Goal: Complete application form: Complete application form

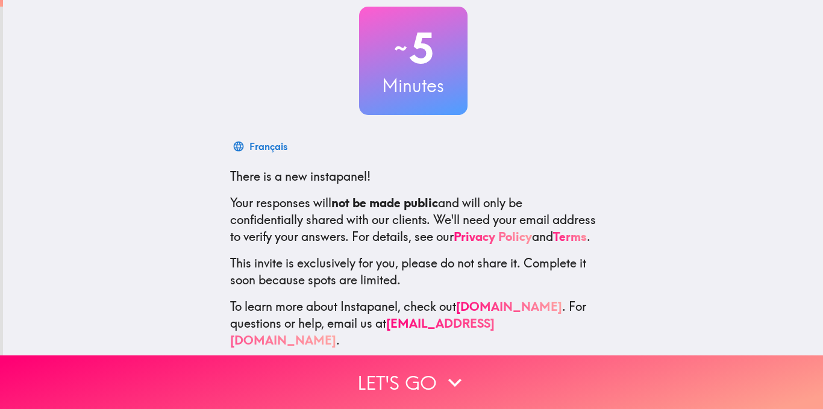
scroll to position [93, 0]
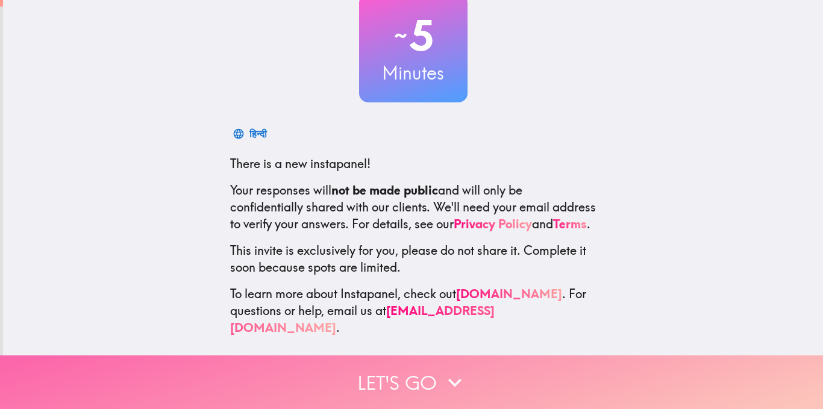
click at [393, 378] on button "Let's go" at bounding box center [411, 382] width 823 height 54
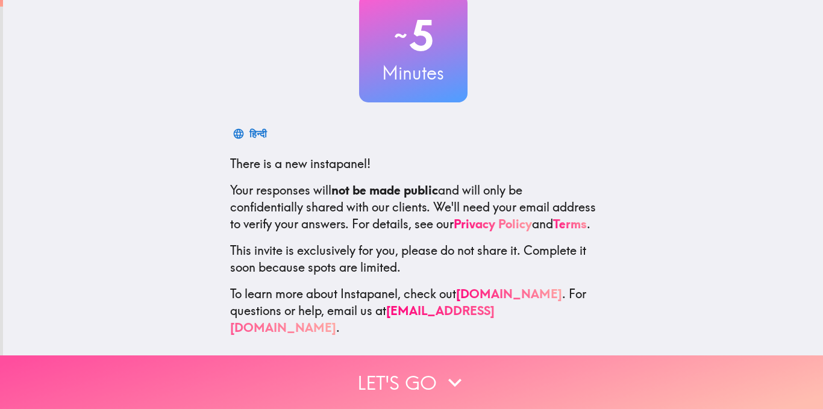
scroll to position [0, 0]
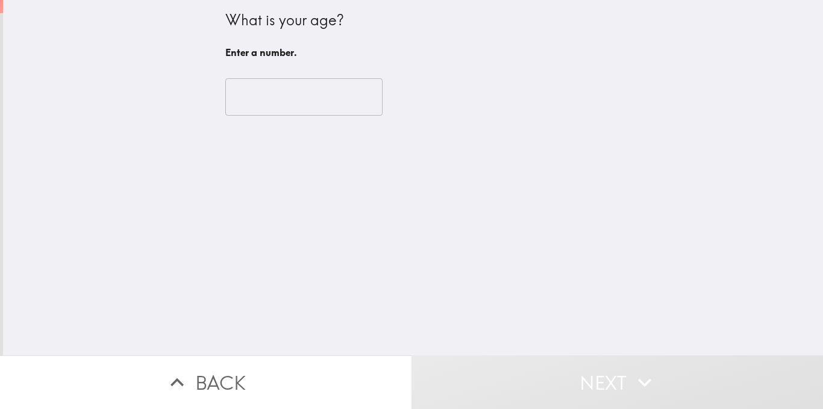
click at [296, 86] on input "number" at bounding box center [303, 96] width 157 height 37
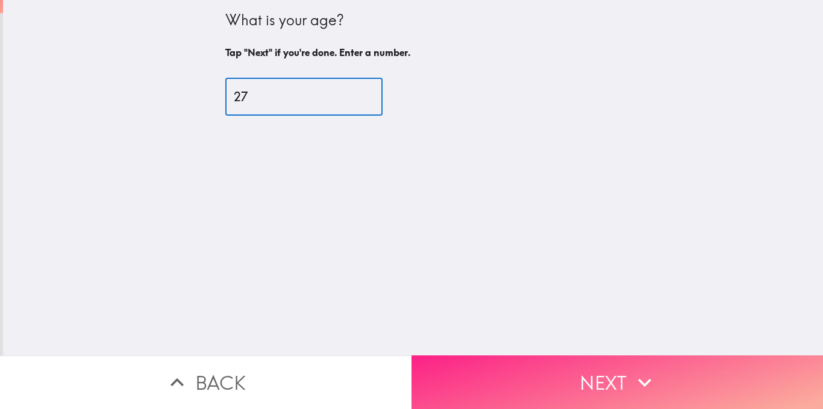
type input "27"
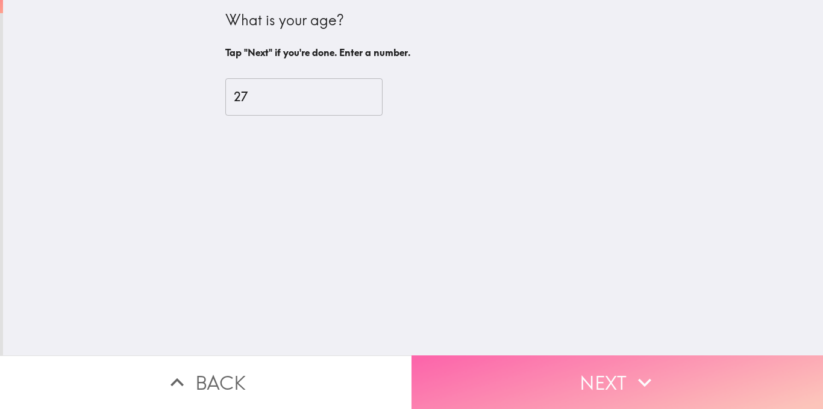
click at [618, 371] on button "Next" at bounding box center [616, 382] width 411 height 54
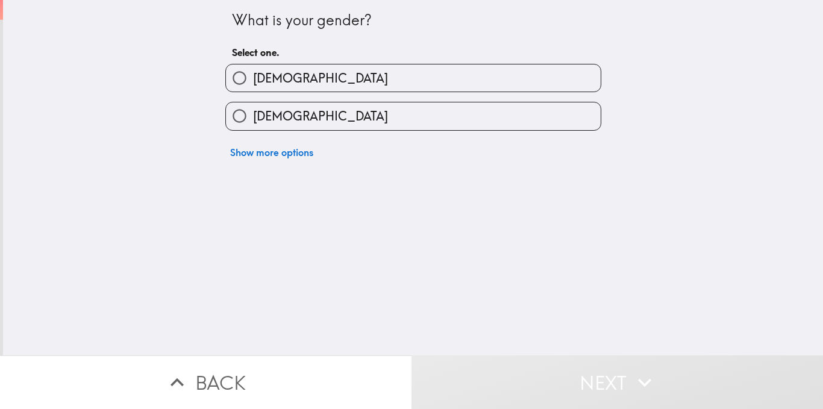
click at [369, 115] on label "[DEMOGRAPHIC_DATA]" at bounding box center [413, 115] width 375 height 27
click at [253, 115] on input "[DEMOGRAPHIC_DATA]" at bounding box center [239, 115] width 27 height 27
radio input "true"
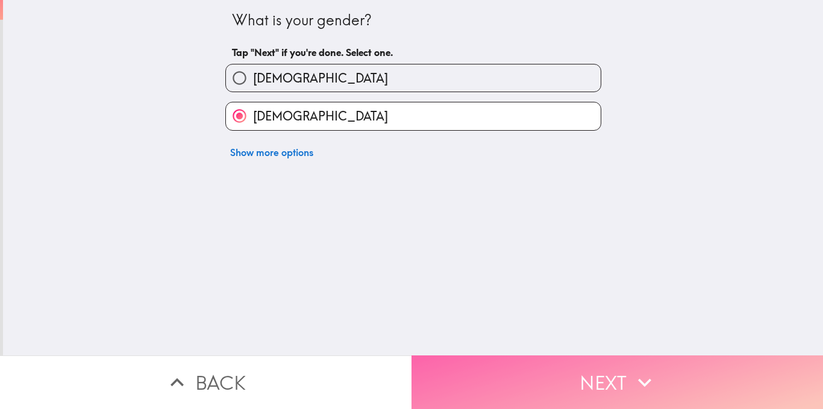
click at [547, 375] on button "Next" at bounding box center [616, 382] width 411 height 54
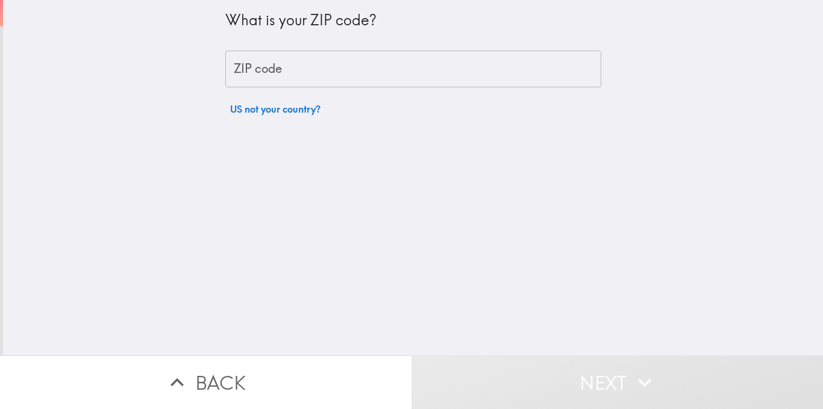
click at [325, 71] on input "ZIP code" at bounding box center [413, 69] width 376 height 37
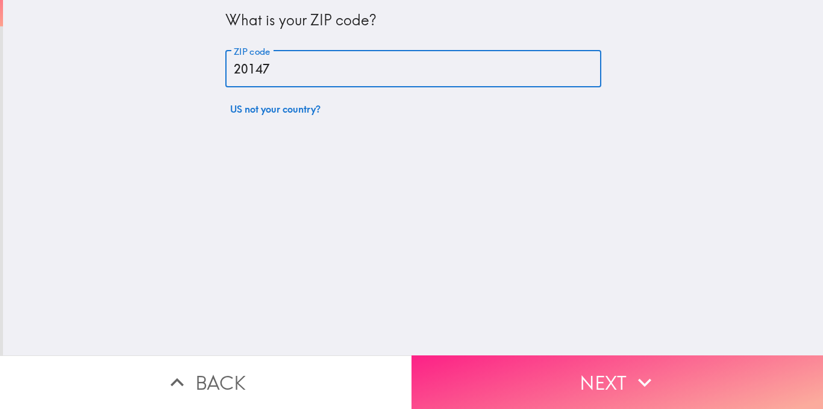
type input "20147"
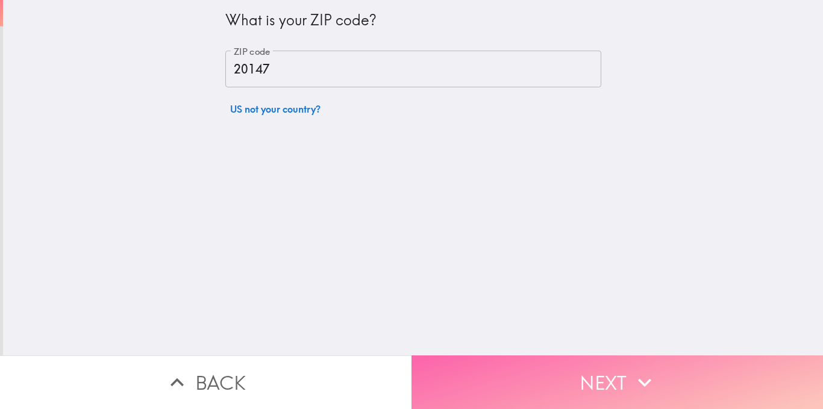
click at [548, 365] on button "Next" at bounding box center [616, 382] width 411 height 54
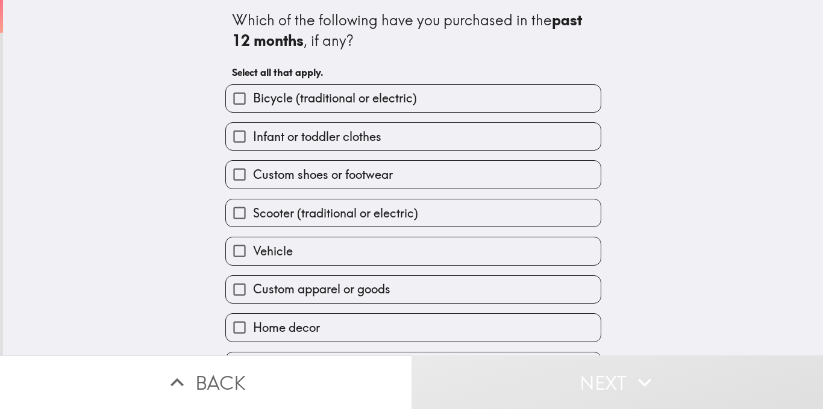
scroll to position [35, 0]
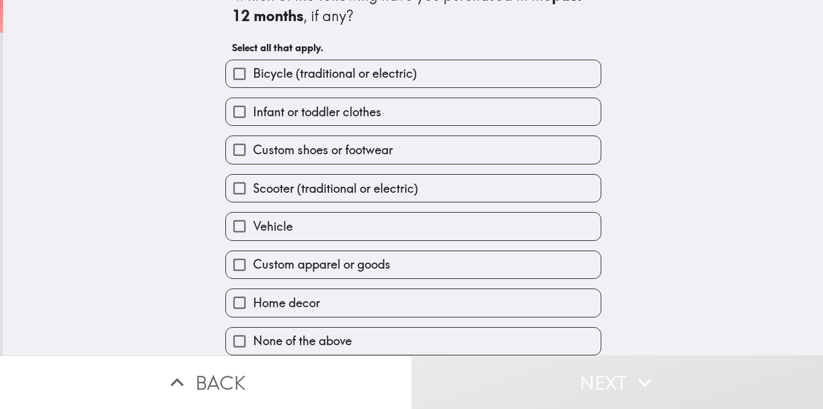
click at [350, 290] on label "Home decor" at bounding box center [413, 302] width 375 height 27
click at [253, 290] on input "Home decor" at bounding box center [239, 302] width 27 height 27
checkbox input "true"
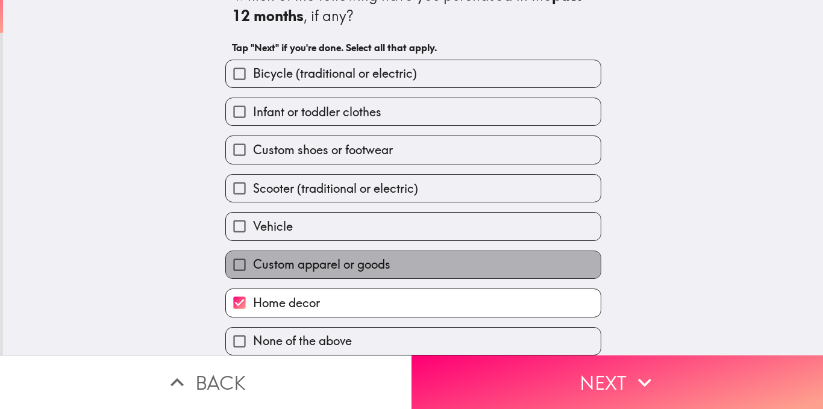
click at [358, 259] on span "Custom apparel or goods" at bounding box center [321, 264] width 137 height 17
click at [253, 259] on input "Custom apparel or goods" at bounding box center [239, 264] width 27 height 27
checkbox input "true"
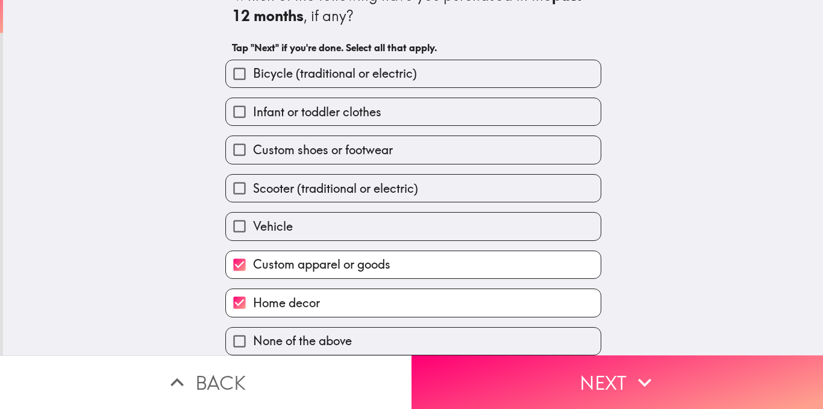
scroll to position [0, 0]
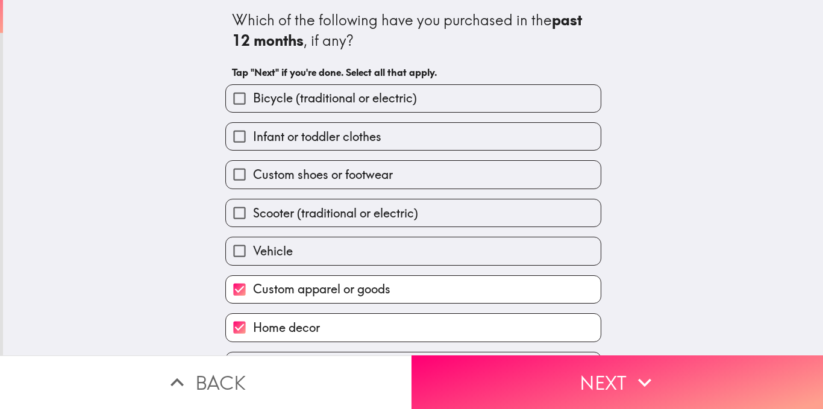
click at [314, 176] on span "Custom shoes or footwear" at bounding box center [323, 174] width 140 height 17
click at [253, 176] on input "Custom shoes or footwear" at bounding box center [239, 174] width 27 height 27
checkbox input "true"
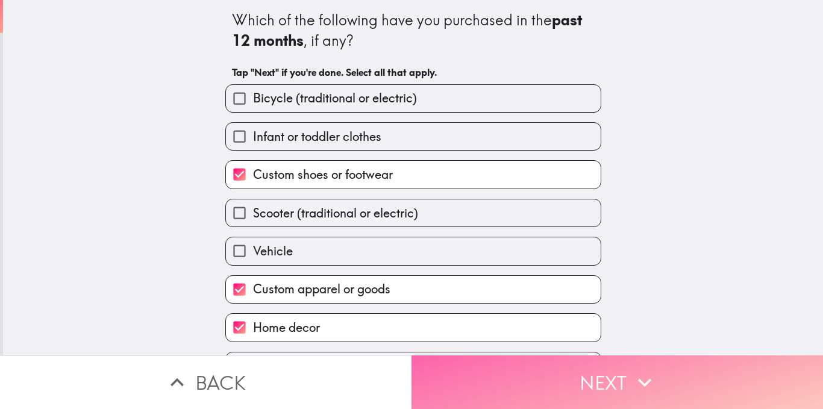
click at [563, 366] on button "Next" at bounding box center [616, 382] width 411 height 54
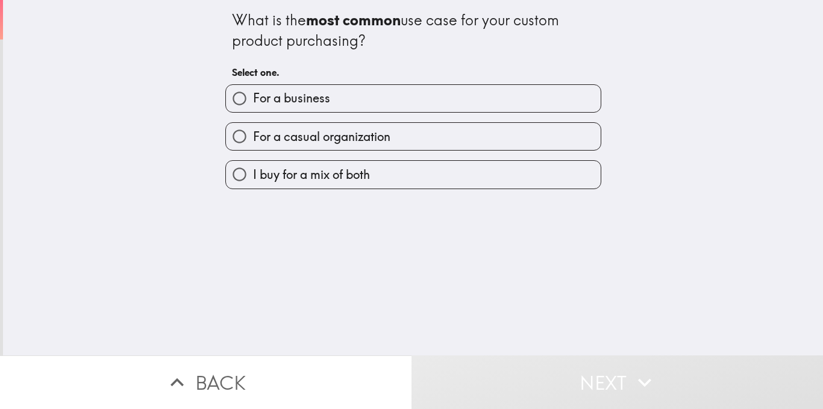
click at [384, 180] on label "I buy for a mix of both" at bounding box center [413, 174] width 375 height 27
click at [253, 180] on input "I buy for a mix of both" at bounding box center [239, 174] width 27 height 27
radio input "true"
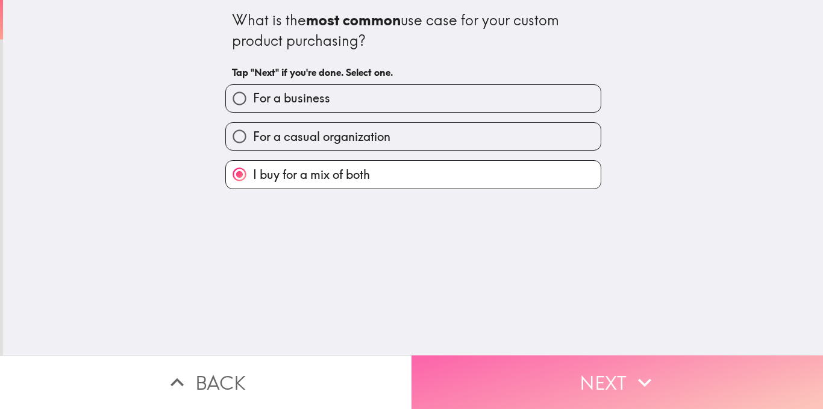
click at [557, 366] on button "Next" at bounding box center [616, 382] width 411 height 54
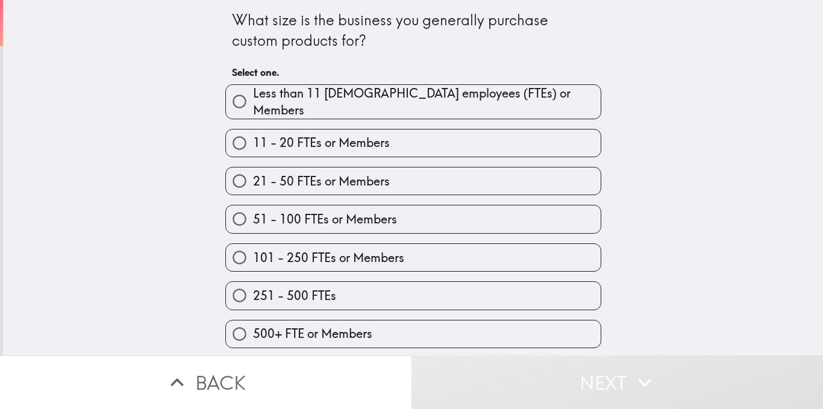
drag, startPoint x: 220, startPoint y: 16, endPoint x: 411, endPoint y: 249, distance: 300.9
click at [411, 249] on div "What size is the business you generally purchase custom products for? Select on…" at bounding box center [412, 174] width 385 height 348
drag, startPoint x: 296, startPoint y: 119, endPoint x: 284, endPoint y: 195, distance: 76.8
click at [284, 195] on div "Less than 11 [DEMOGRAPHIC_DATA] employees (FTEs) or Members 11 - 20 FTEs or Mem…" at bounding box center [408, 212] width 385 height 274
drag, startPoint x: 287, startPoint y: 178, endPoint x: 294, endPoint y: 217, distance: 39.1
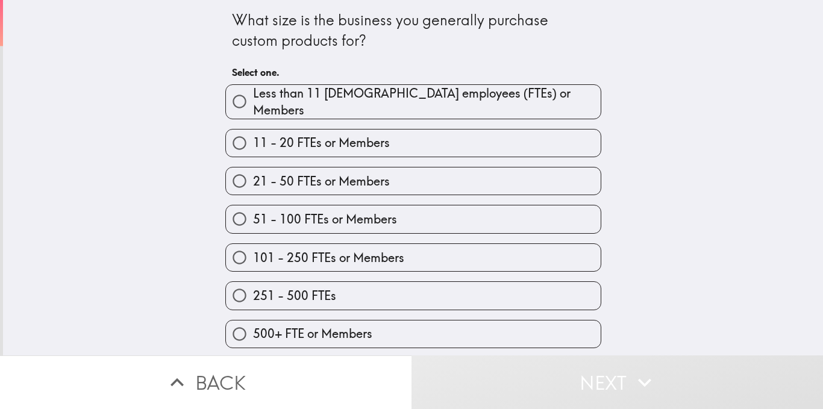
click at [294, 217] on div "Less than 11 [DEMOGRAPHIC_DATA] employees (FTEs) or Members 11 - 20 FTEs or Mem…" at bounding box center [408, 212] width 385 height 274
click at [279, 173] on span "21 - 50 FTEs or Members" at bounding box center [321, 181] width 137 height 17
click at [253, 168] on input "21 - 50 FTEs or Members" at bounding box center [239, 180] width 27 height 27
radio input "true"
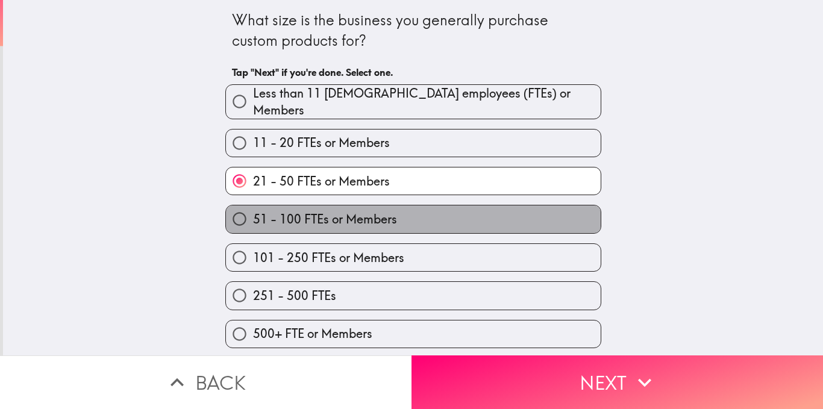
click at [279, 211] on span "51 - 100 FTEs or Members" at bounding box center [325, 219] width 144 height 17
click at [253, 205] on input "51 - 100 FTEs or Members" at bounding box center [239, 218] width 27 height 27
radio input "true"
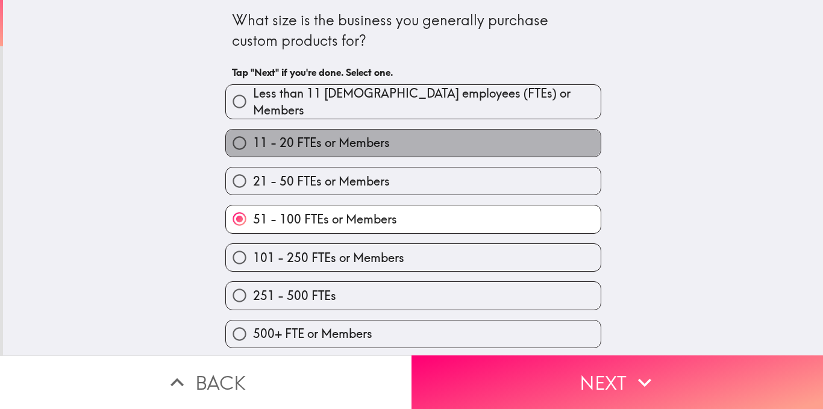
click at [406, 140] on label "11 - 20 FTEs or Members" at bounding box center [413, 142] width 375 height 27
click at [253, 140] on input "11 - 20 FTEs or Members" at bounding box center [239, 142] width 27 height 27
radio input "true"
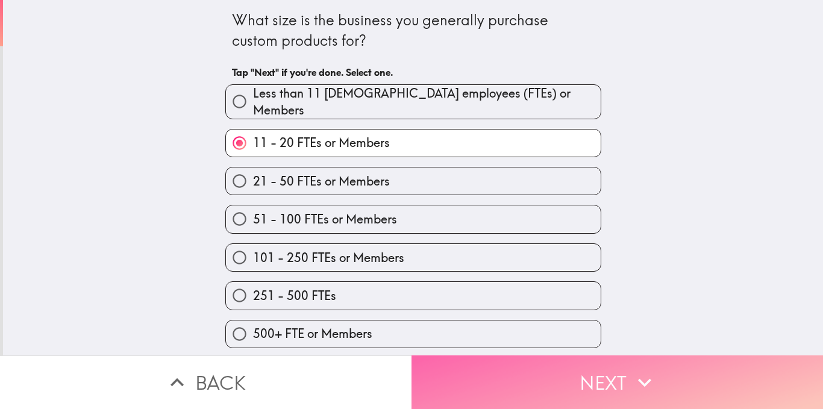
click at [632, 373] on icon "button" at bounding box center [644, 382] width 26 height 26
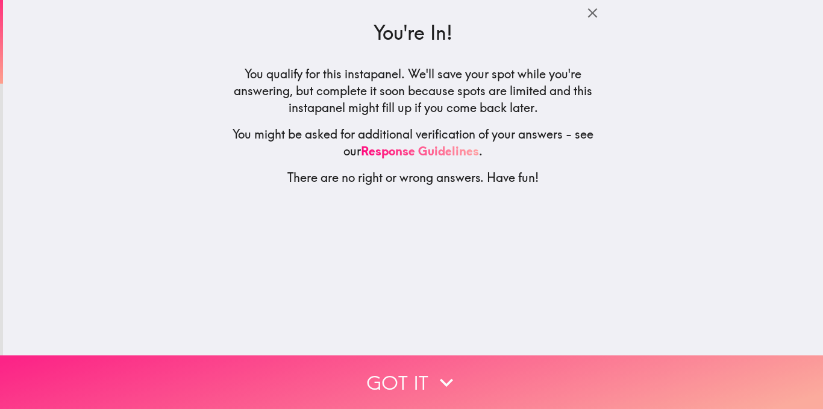
click at [356, 361] on button "Got it" at bounding box center [411, 382] width 823 height 54
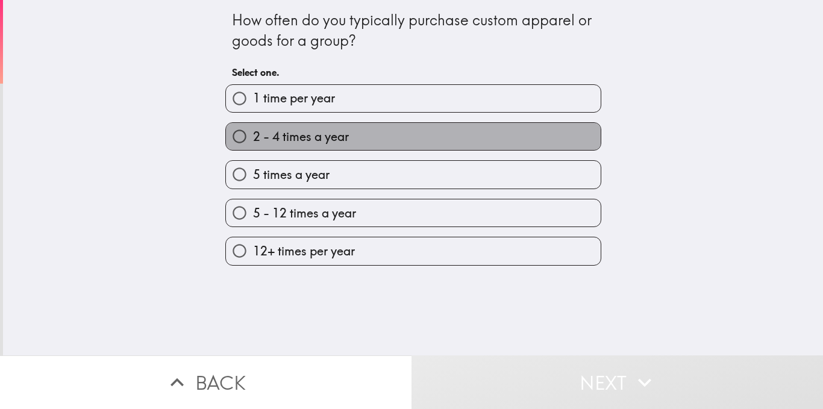
click at [254, 145] on label "2 - 4 times a year" at bounding box center [413, 136] width 375 height 27
click at [253, 145] on input "2 - 4 times a year" at bounding box center [239, 136] width 27 height 27
radio input "true"
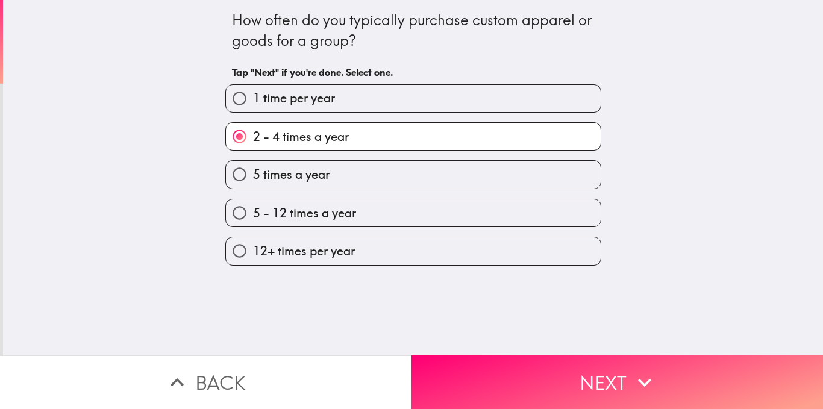
drag, startPoint x: 254, startPoint y: 145, endPoint x: 261, endPoint y: 188, distance: 43.3
click at [261, 188] on div "1 time per year 2 - 4 times a year 5 times a year 5 - 12 times a year 12+ times…" at bounding box center [408, 170] width 385 height 191
click at [261, 178] on span "5 times a year" at bounding box center [291, 174] width 76 height 17
click at [253, 178] on input "5 times a year" at bounding box center [239, 174] width 27 height 27
radio input "true"
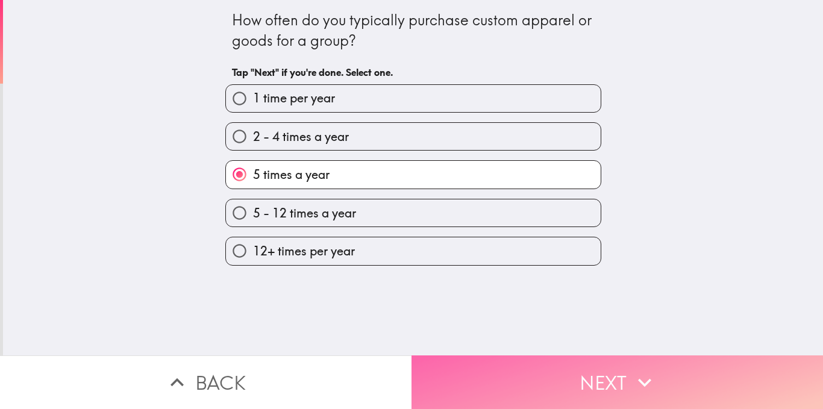
click at [543, 373] on button "Next" at bounding box center [616, 382] width 411 height 54
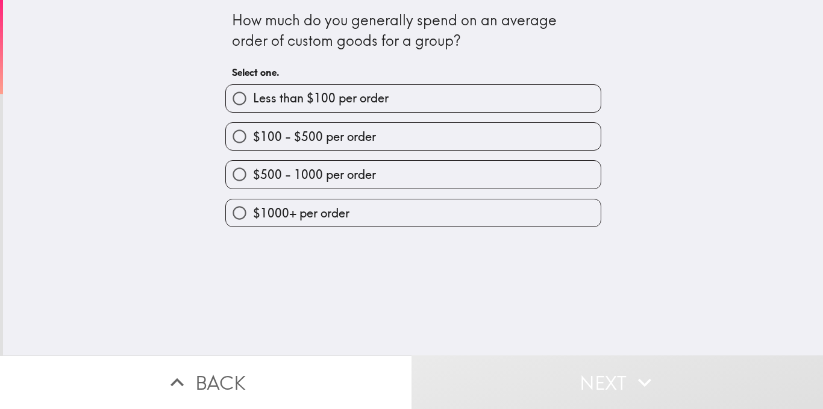
drag, startPoint x: 185, startPoint y: 24, endPoint x: 444, endPoint y: 66, distance: 261.7
click at [444, 66] on div "How much do you generally spend on an average order of custom goods for a group…" at bounding box center [413, 177] width 820 height 355
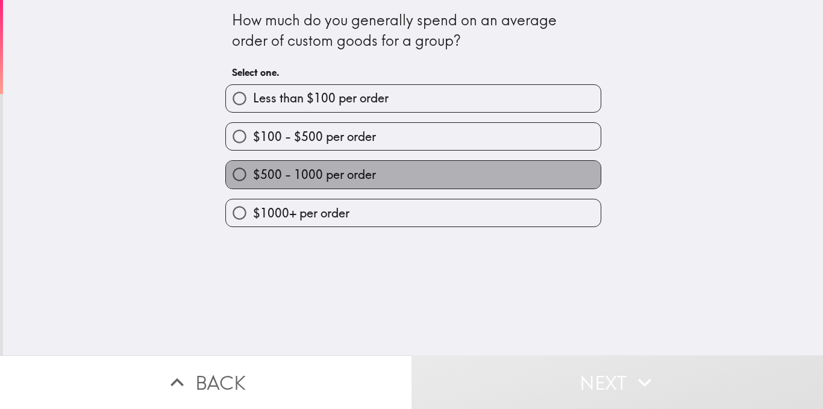
click at [321, 172] on span "$500 - 1000 per order" at bounding box center [314, 174] width 123 height 17
click at [253, 172] on input "$500 - 1000 per order" at bounding box center [239, 174] width 27 height 27
radio input "true"
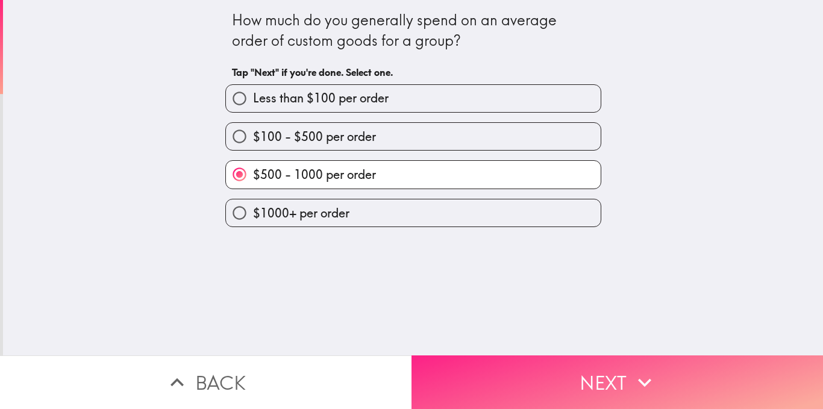
click at [572, 373] on button "Next" at bounding box center [616, 382] width 411 height 54
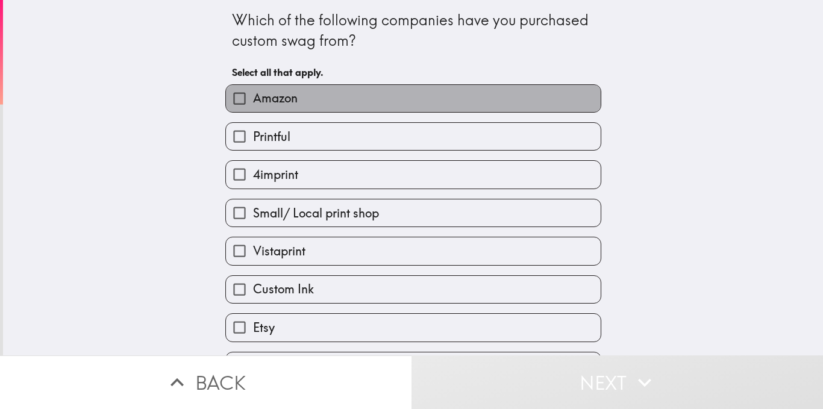
click at [253, 103] on span "Amazon" at bounding box center [275, 98] width 45 height 17
click at [249, 103] on input "Amazon" at bounding box center [239, 98] width 27 height 27
checkbox input "true"
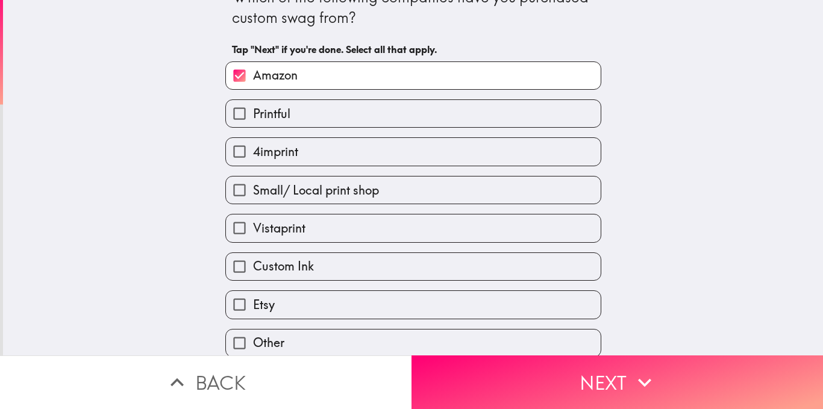
scroll to position [35, 0]
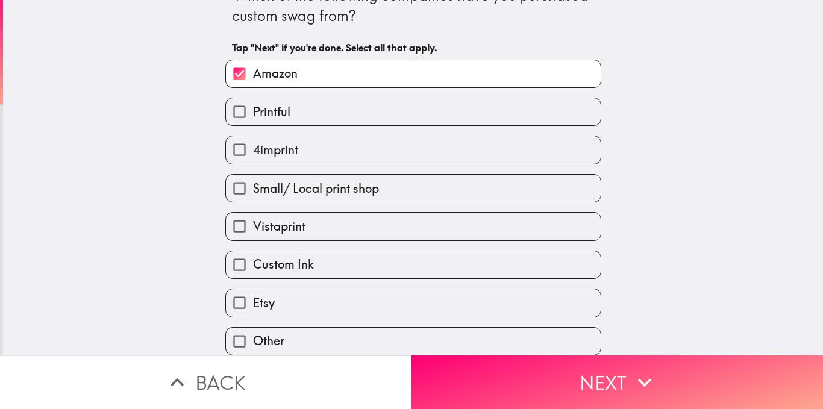
click at [385, 24] on div "Which of the following companies have you purchased custom swag from? Tap "Next…" at bounding box center [413, 22] width 363 height 75
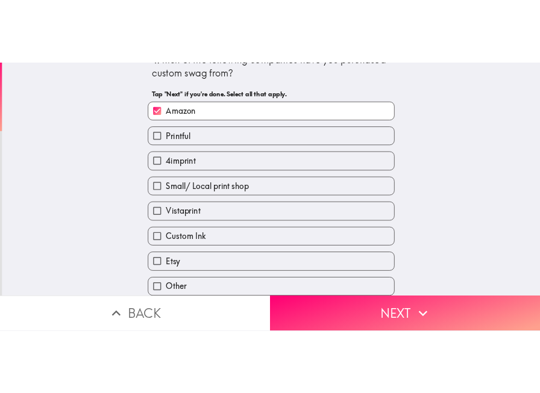
scroll to position [0, 0]
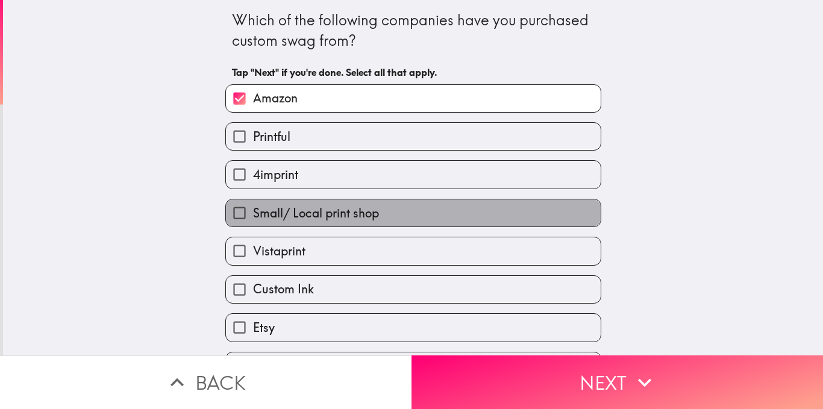
click at [322, 213] on span "Small/ Local print shop" at bounding box center [316, 213] width 126 height 17
click at [253, 213] on input "Small/ Local print shop" at bounding box center [239, 212] width 27 height 27
checkbox input "true"
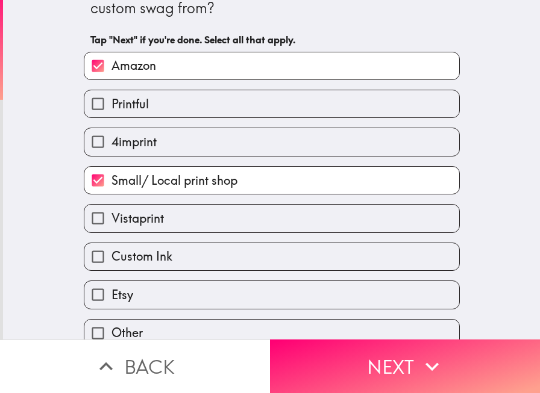
scroll to position [51, 0]
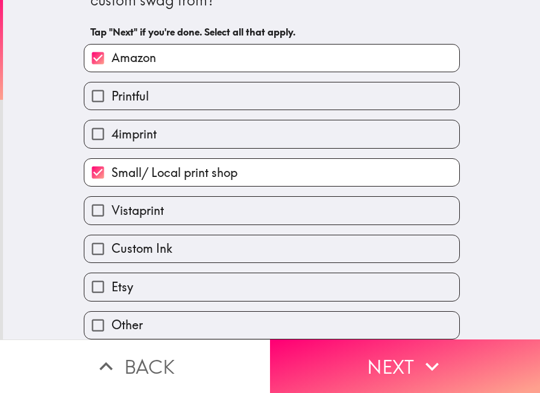
click at [195, 279] on label "Etsy" at bounding box center [271, 286] width 375 height 27
click at [111, 279] on input "Etsy" at bounding box center [97, 286] width 27 height 27
checkbox input "true"
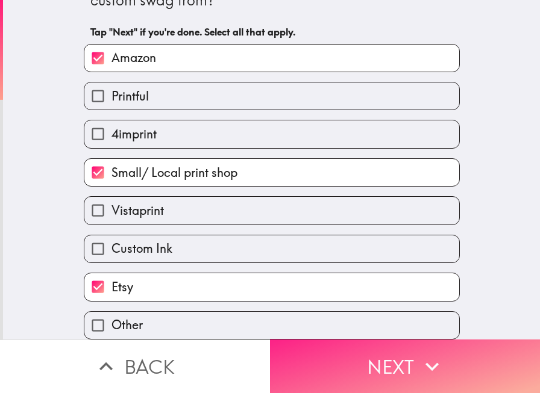
click at [364, 354] on button "Next" at bounding box center [405, 367] width 270 height 54
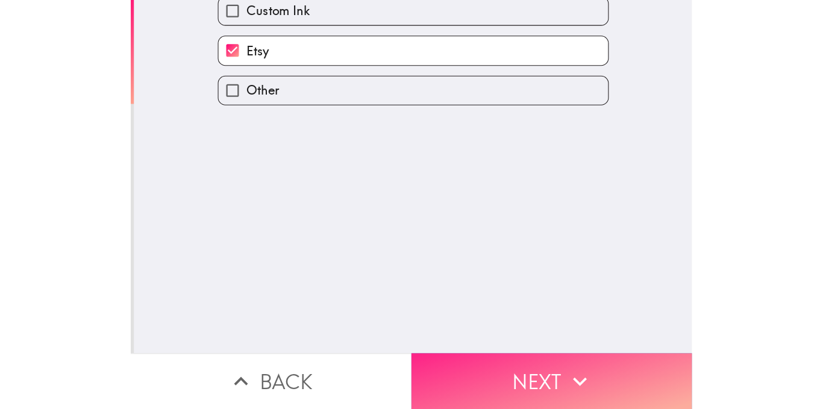
scroll to position [0, 0]
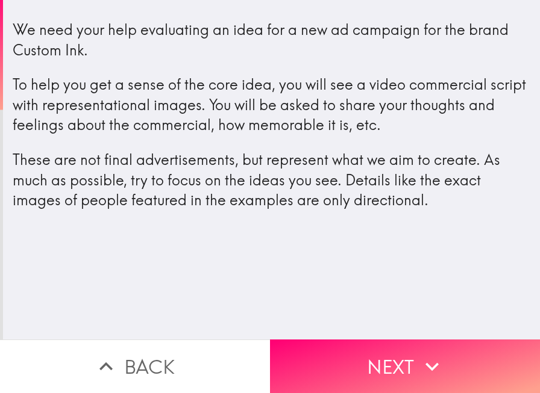
drag, startPoint x: 7, startPoint y: 16, endPoint x: 210, endPoint y: 152, distance: 244.2
click at [210, 152] on div "We need your help evaluating an idea for a new ad campaign for the brand Custom…" at bounding box center [271, 127] width 537 height 235
click at [376, 260] on div "We need your help evaluating an idea for a new ad campaign for the brand Custom…" at bounding box center [271, 170] width 537 height 340
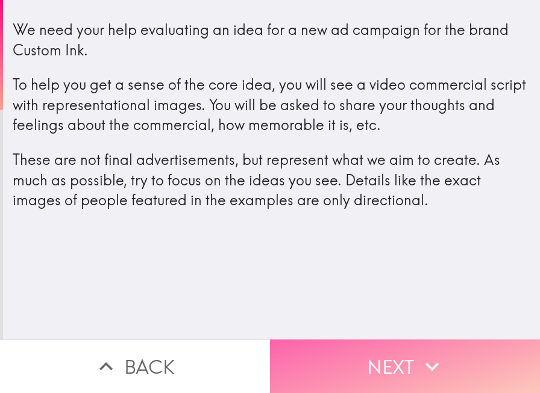
click at [377, 354] on button "Next" at bounding box center [405, 367] width 270 height 54
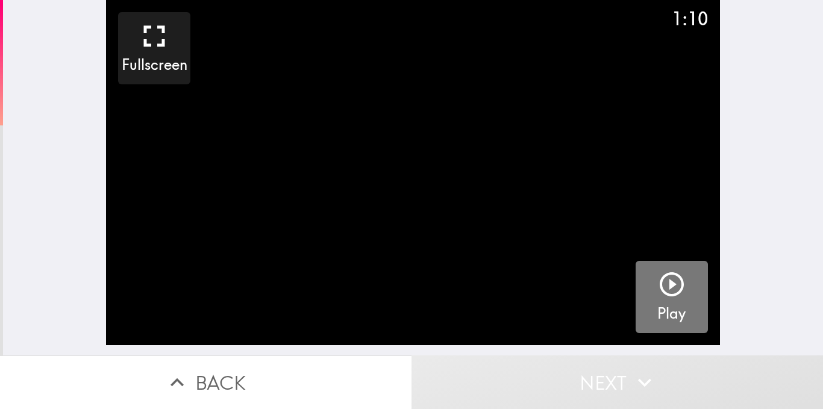
click at [659, 288] on icon "button" at bounding box center [671, 284] width 24 height 24
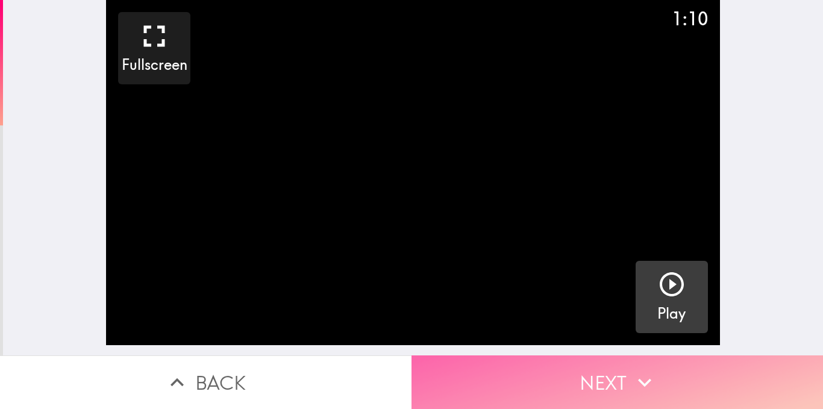
click at [534, 376] on button "Next" at bounding box center [616, 382] width 411 height 54
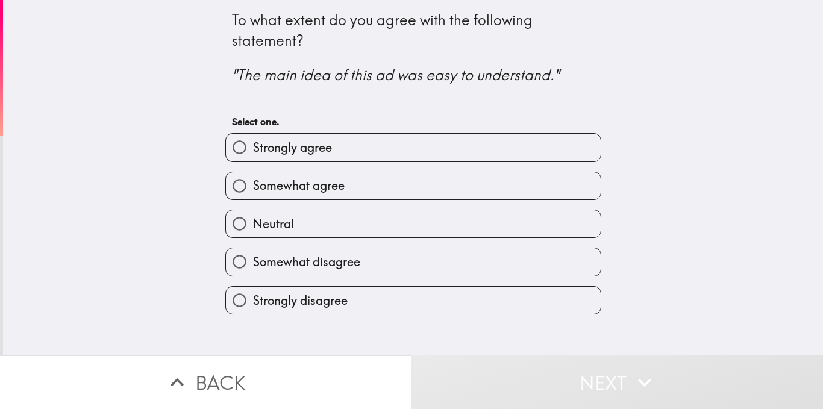
click at [263, 151] on span "Strongly agree" at bounding box center [292, 147] width 79 height 17
click at [253, 151] on input "Strongly agree" at bounding box center [239, 147] width 27 height 27
radio input "true"
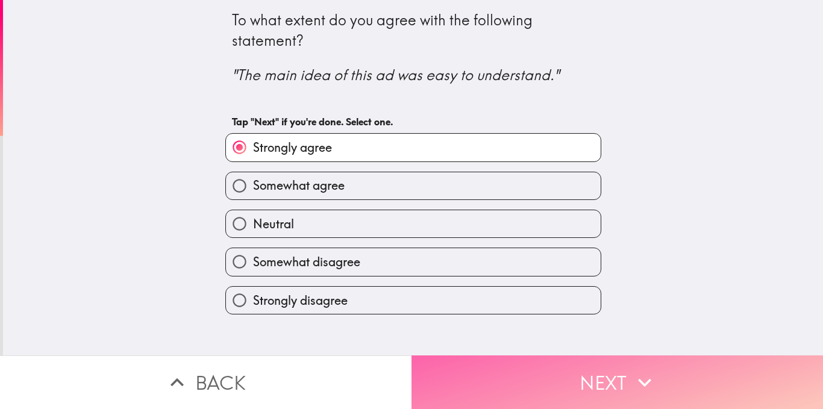
click at [534, 373] on button "Next" at bounding box center [616, 382] width 411 height 54
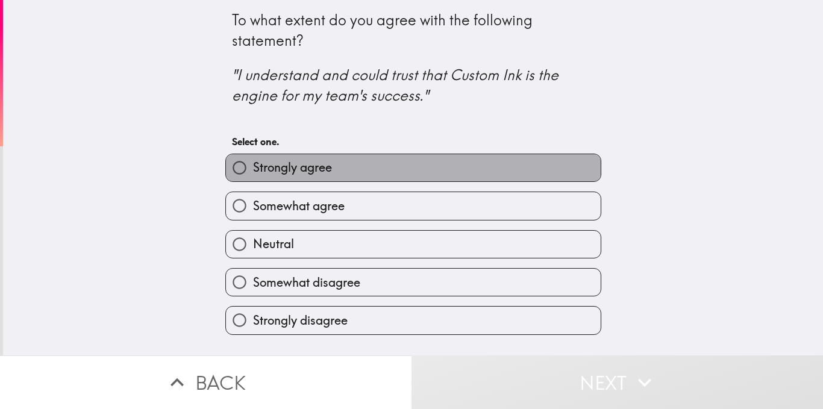
click at [325, 158] on label "Strongly agree" at bounding box center [413, 167] width 375 height 27
click at [253, 158] on input "Strongly agree" at bounding box center [239, 167] width 27 height 27
radio input "true"
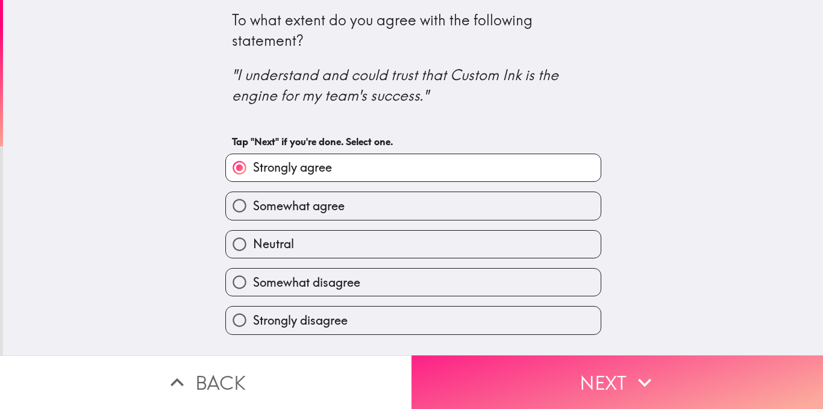
click at [587, 368] on button "Next" at bounding box center [616, 382] width 411 height 54
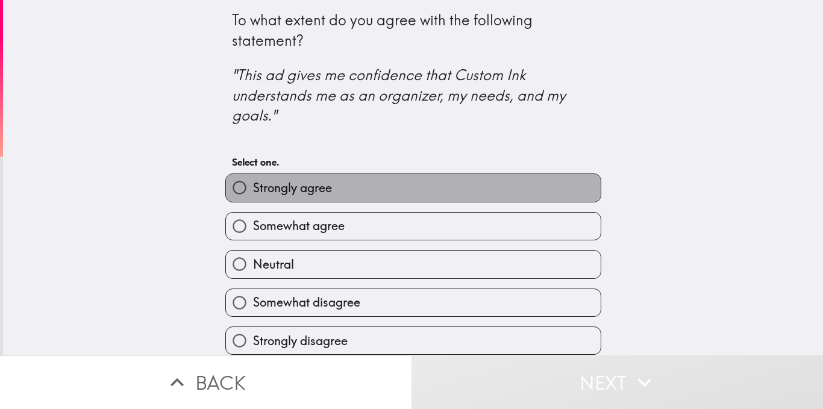
click at [370, 195] on label "Strongly agree" at bounding box center [413, 187] width 375 height 27
click at [253, 195] on input "Strongly agree" at bounding box center [239, 187] width 27 height 27
radio input "true"
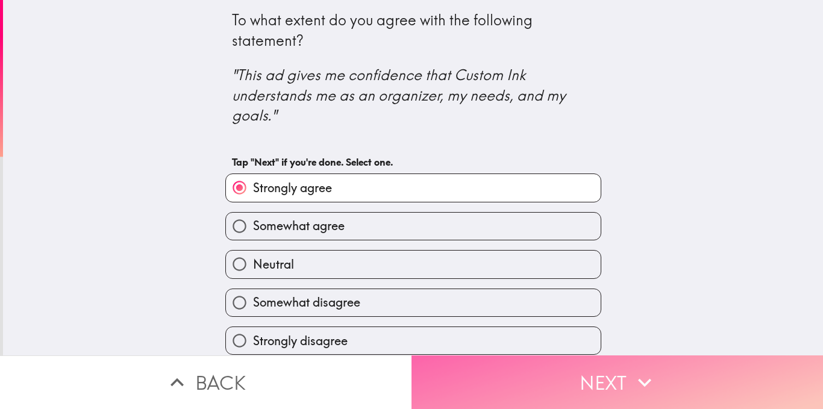
click at [604, 379] on button "Next" at bounding box center [616, 382] width 411 height 54
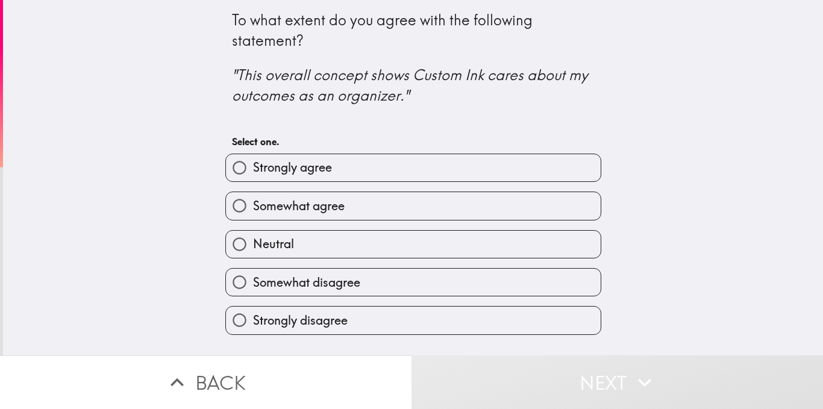
click at [348, 161] on label "Strongly agree" at bounding box center [413, 167] width 375 height 27
click at [253, 161] on input "Strongly agree" at bounding box center [239, 167] width 27 height 27
radio input "true"
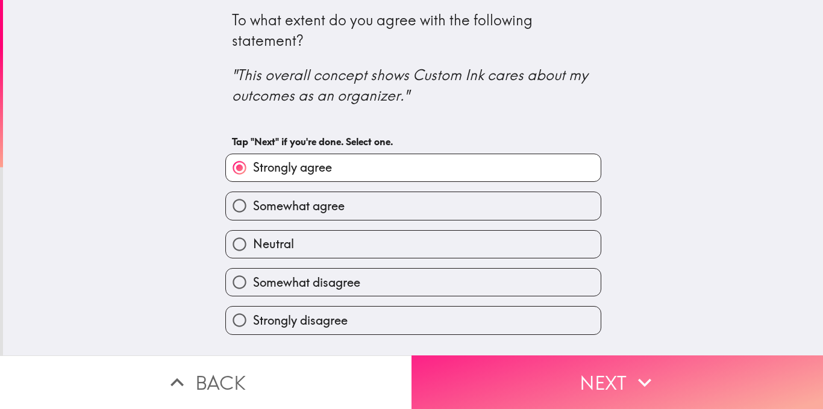
click at [574, 369] on button "Next" at bounding box center [616, 382] width 411 height 54
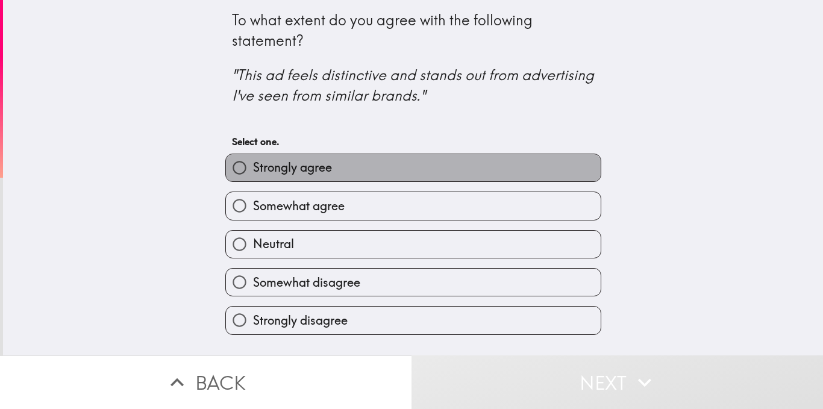
click at [386, 167] on label "Strongly agree" at bounding box center [413, 167] width 375 height 27
click at [253, 167] on input "Strongly agree" at bounding box center [239, 167] width 27 height 27
radio input "true"
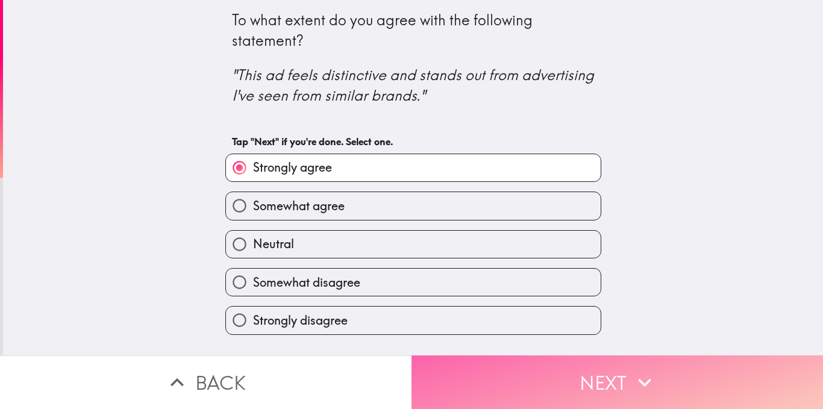
click at [603, 368] on button "Next" at bounding box center [616, 382] width 411 height 54
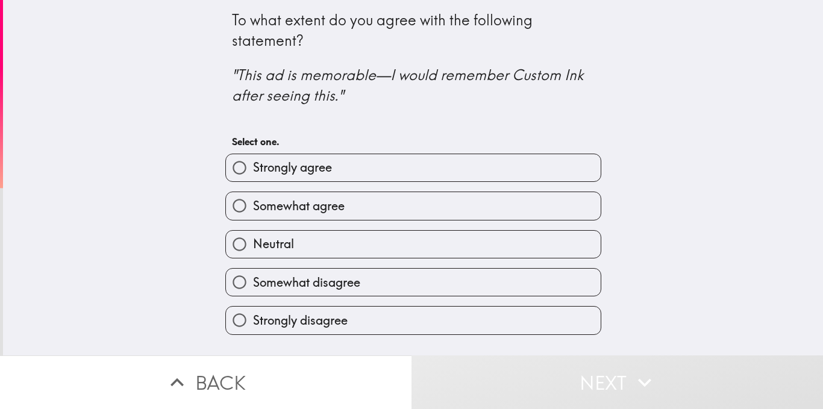
click at [321, 171] on span "Strongly agree" at bounding box center [292, 167] width 79 height 17
click at [253, 171] on input "Strongly agree" at bounding box center [239, 167] width 27 height 27
radio input "true"
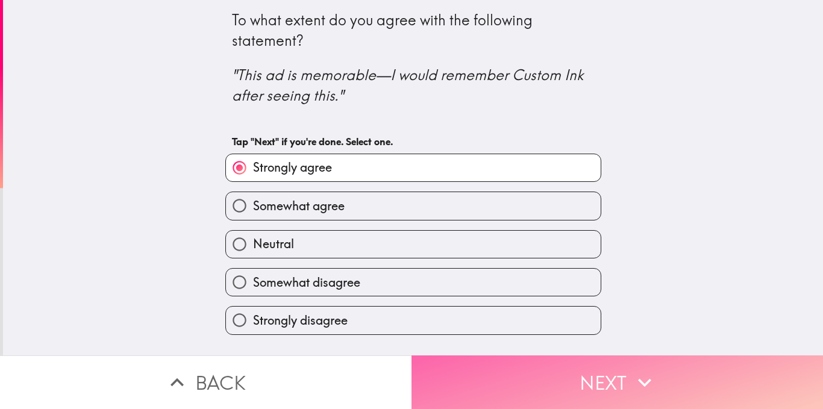
click at [574, 376] on button "Next" at bounding box center [616, 382] width 411 height 54
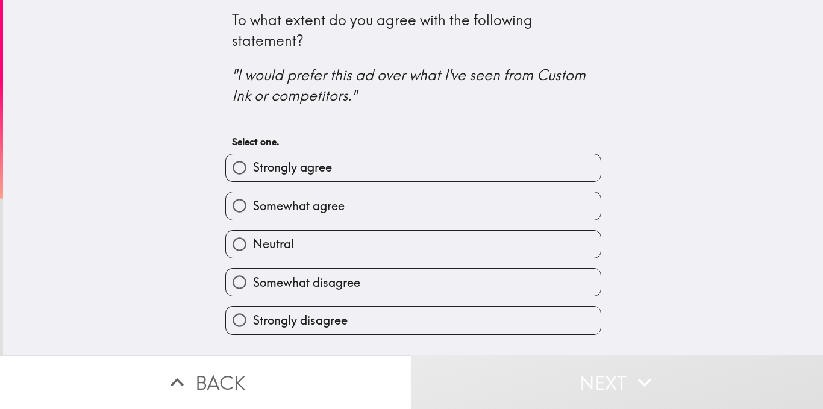
click at [307, 163] on span "Strongly agree" at bounding box center [292, 167] width 79 height 17
click at [253, 163] on input "Strongly agree" at bounding box center [239, 167] width 27 height 27
radio input "true"
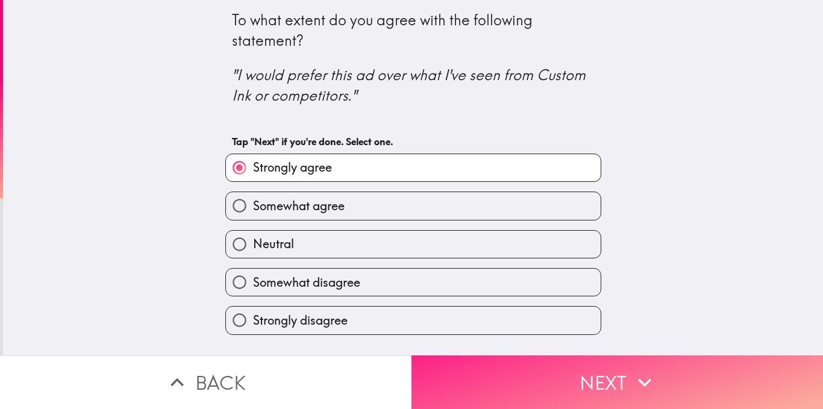
click at [535, 373] on button "Next" at bounding box center [616, 382] width 411 height 54
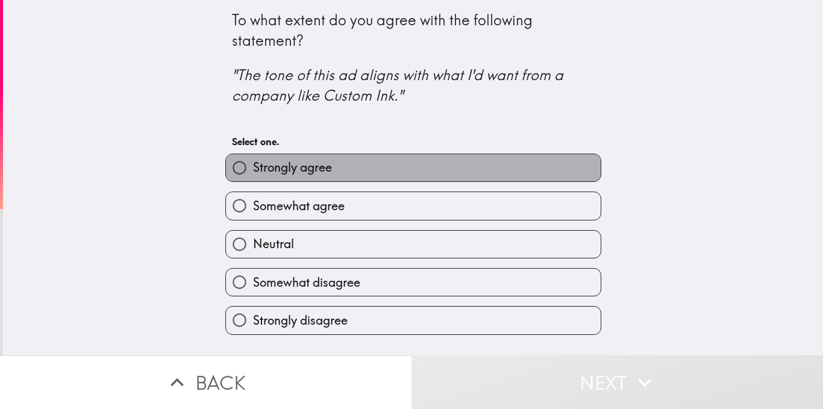
click at [363, 167] on label "Strongly agree" at bounding box center [413, 167] width 375 height 27
click at [253, 167] on input "Strongly agree" at bounding box center [239, 167] width 27 height 27
radio input "true"
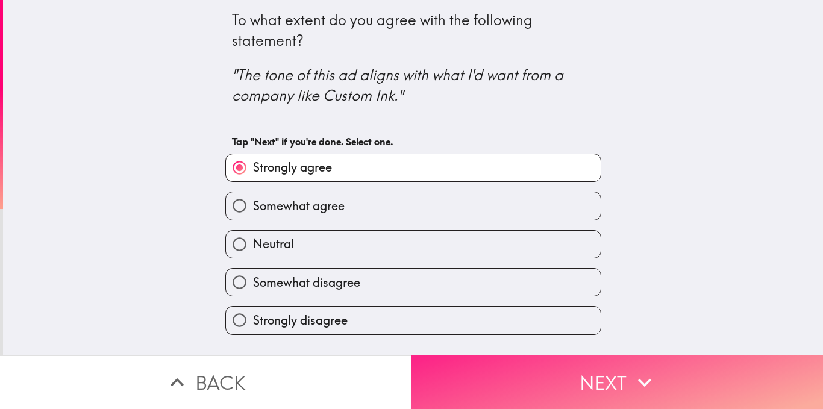
click at [615, 382] on button "Next" at bounding box center [616, 382] width 411 height 54
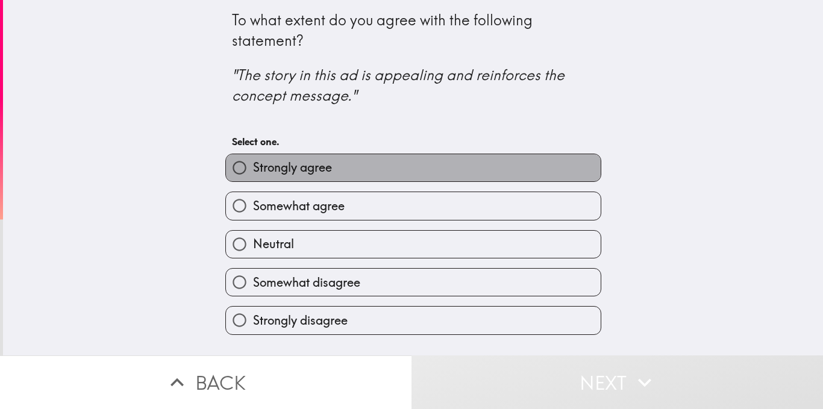
click at [332, 166] on label "Strongly agree" at bounding box center [413, 167] width 375 height 27
click at [253, 166] on input "Strongly agree" at bounding box center [239, 167] width 27 height 27
radio input "true"
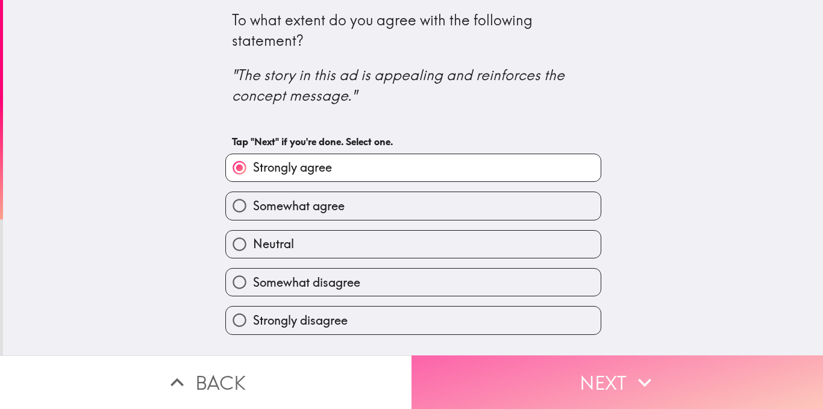
click at [594, 372] on button "Next" at bounding box center [616, 382] width 411 height 54
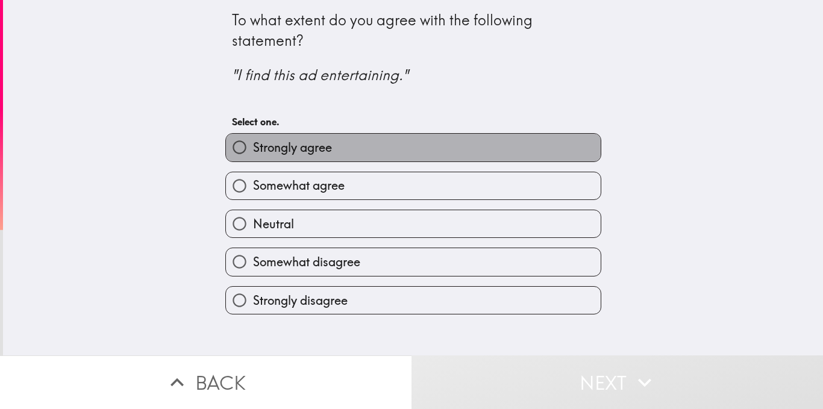
click at [337, 136] on label "Strongly agree" at bounding box center [413, 147] width 375 height 27
click at [253, 136] on input "Strongly agree" at bounding box center [239, 147] width 27 height 27
radio input "true"
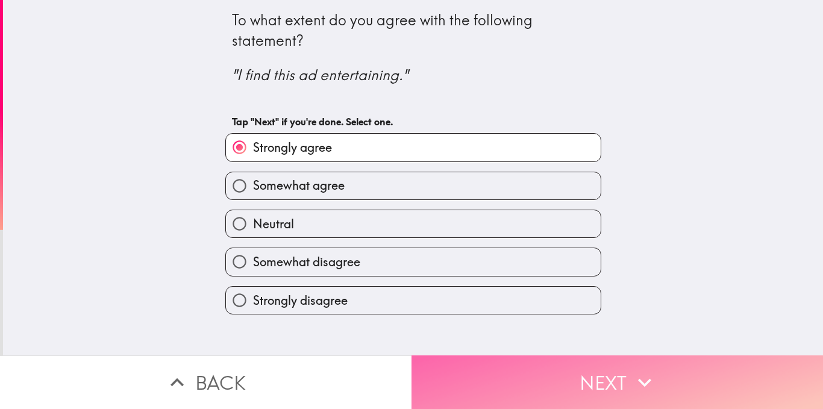
click at [558, 366] on button "Next" at bounding box center [616, 382] width 411 height 54
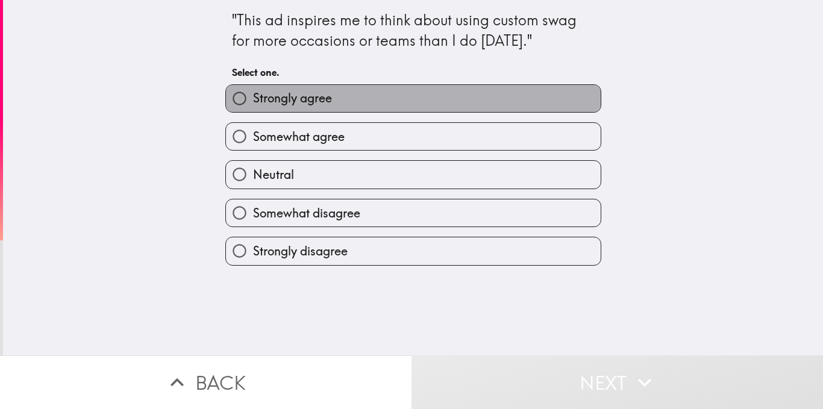
click at [323, 96] on label "Strongly agree" at bounding box center [413, 98] width 375 height 27
click at [253, 96] on input "Strongly agree" at bounding box center [239, 98] width 27 height 27
radio input "true"
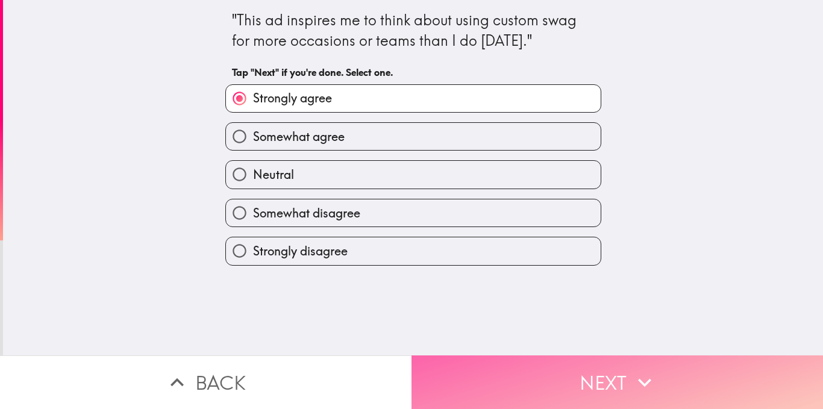
click at [574, 367] on button "Next" at bounding box center [616, 382] width 411 height 54
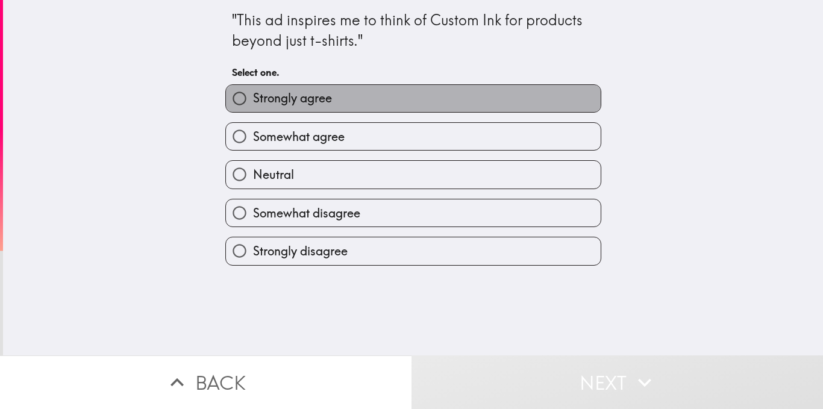
click at [299, 98] on span "Strongly agree" at bounding box center [292, 98] width 79 height 17
click at [253, 98] on input "Strongly agree" at bounding box center [239, 98] width 27 height 27
radio input "true"
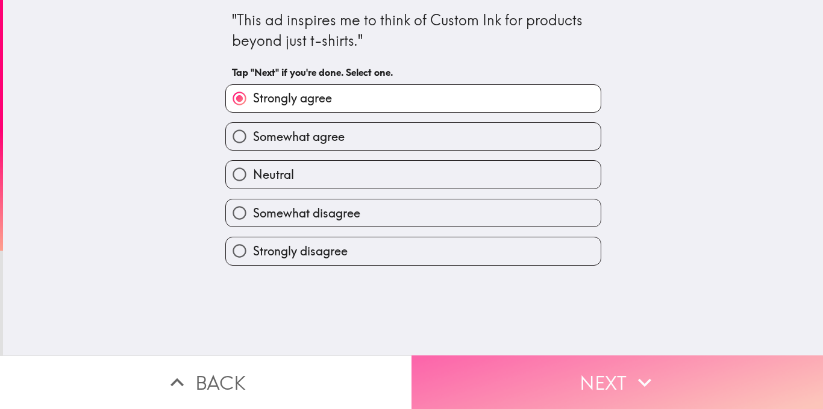
click at [565, 370] on button "Next" at bounding box center [616, 382] width 411 height 54
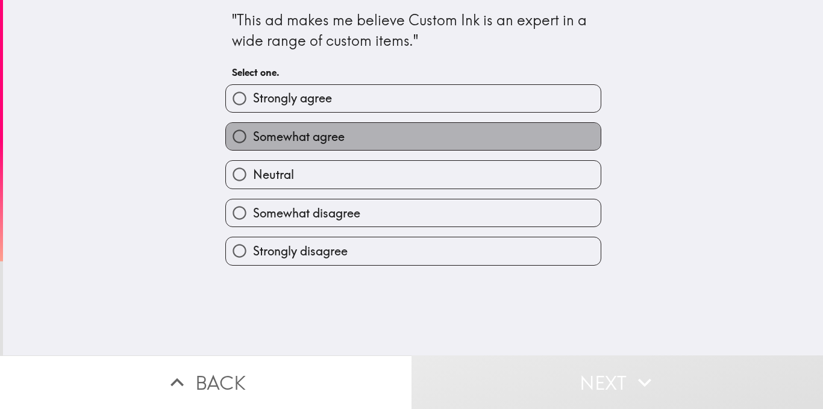
click at [273, 139] on span "Somewhat agree" at bounding box center [299, 136] width 92 height 17
click at [253, 139] on input "Somewhat agree" at bounding box center [239, 136] width 27 height 27
radio input "true"
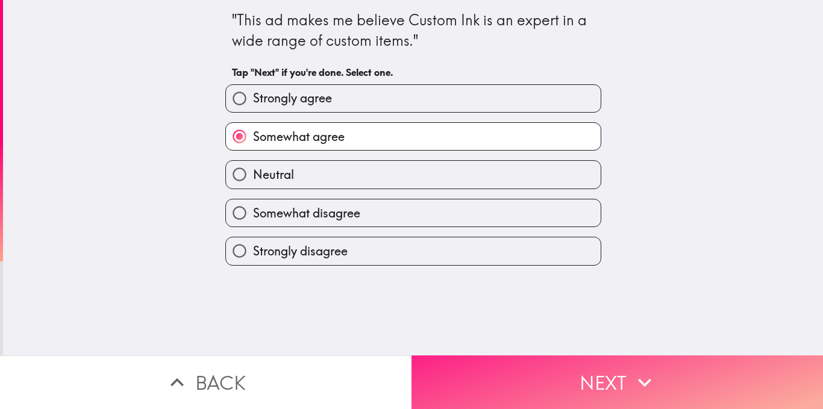
click at [559, 358] on button "Next" at bounding box center [616, 382] width 411 height 54
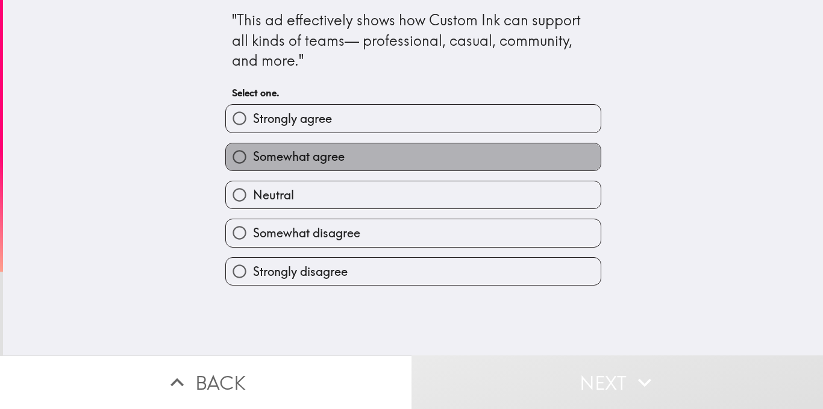
click at [291, 164] on span "Somewhat agree" at bounding box center [299, 156] width 92 height 17
click at [253, 164] on input "Somewhat agree" at bounding box center [239, 156] width 27 height 27
radio input "true"
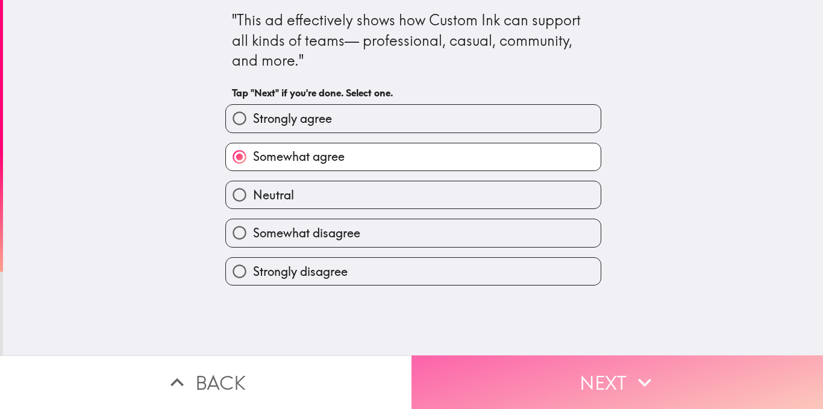
click at [600, 372] on button "Next" at bounding box center [616, 382] width 411 height 54
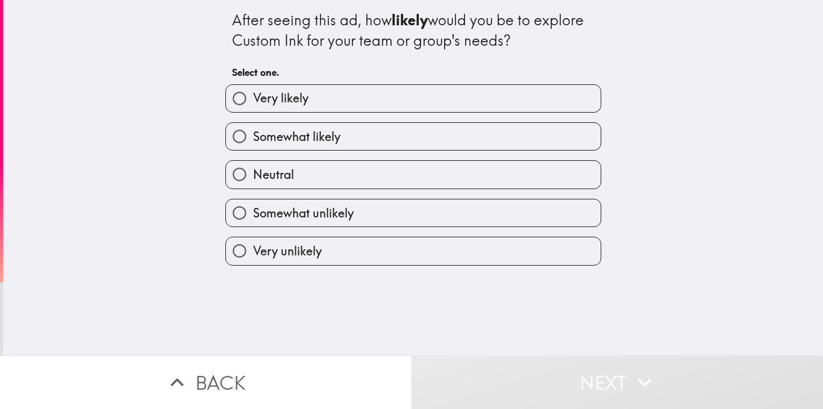
click at [350, 133] on label "Somewhat likely" at bounding box center [413, 136] width 375 height 27
click at [253, 133] on input "Somewhat likely" at bounding box center [239, 136] width 27 height 27
radio input "true"
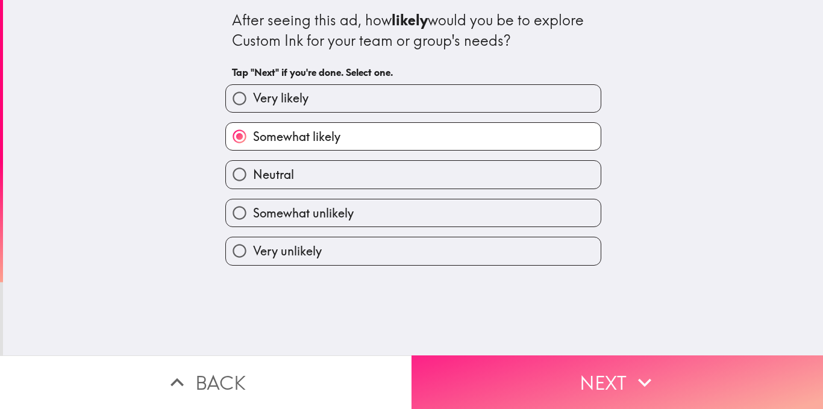
click at [565, 375] on button "Next" at bounding box center [616, 382] width 411 height 54
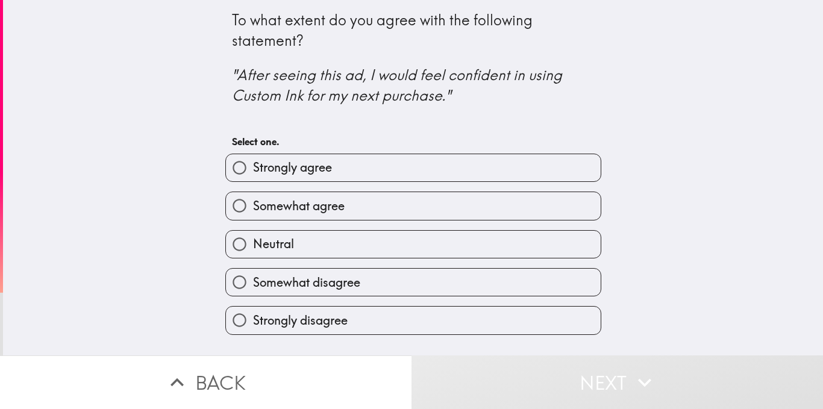
click at [355, 191] on div "Somewhat agree" at bounding box center [413, 205] width 376 height 28
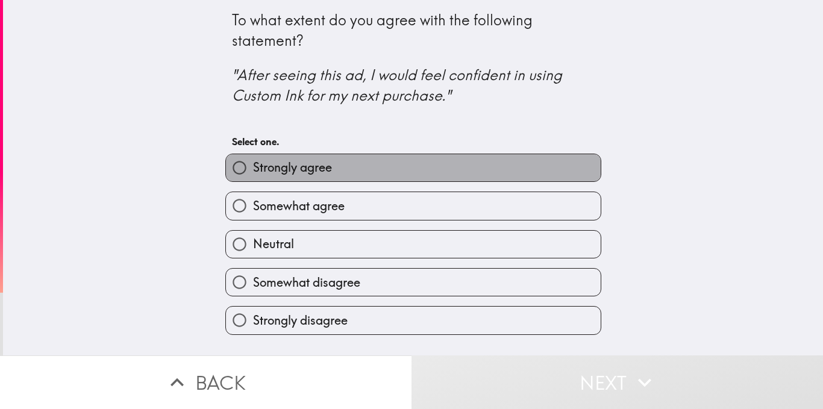
click at [361, 162] on label "Strongly agree" at bounding box center [413, 167] width 375 height 27
click at [253, 162] on input "Strongly agree" at bounding box center [239, 167] width 27 height 27
radio input "true"
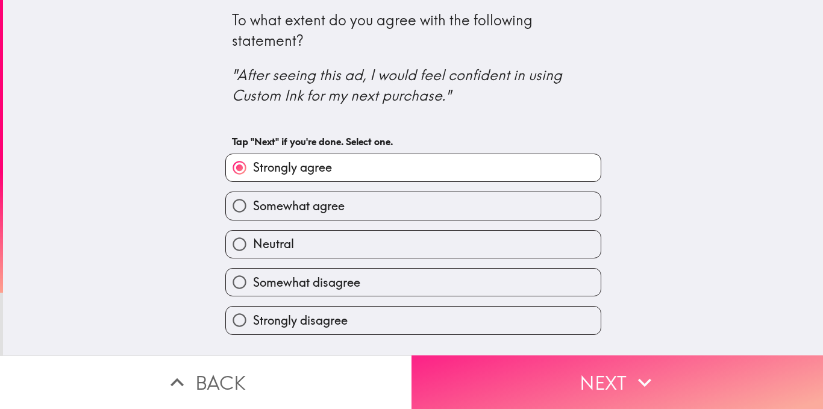
click at [599, 368] on button "Next" at bounding box center [616, 382] width 411 height 54
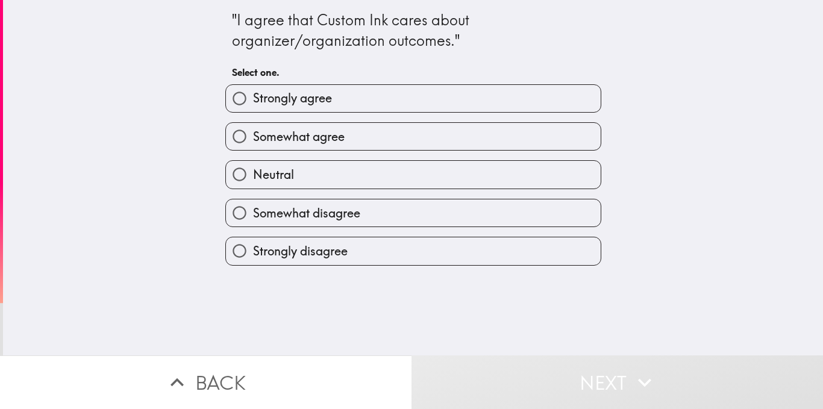
click at [322, 102] on span "Strongly agree" at bounding box center [292, 98] width 79 height 17
click at [253, 102] on input "Strongly agree" at bounding box center [239, 98] width 27 height 27
radio input "true"
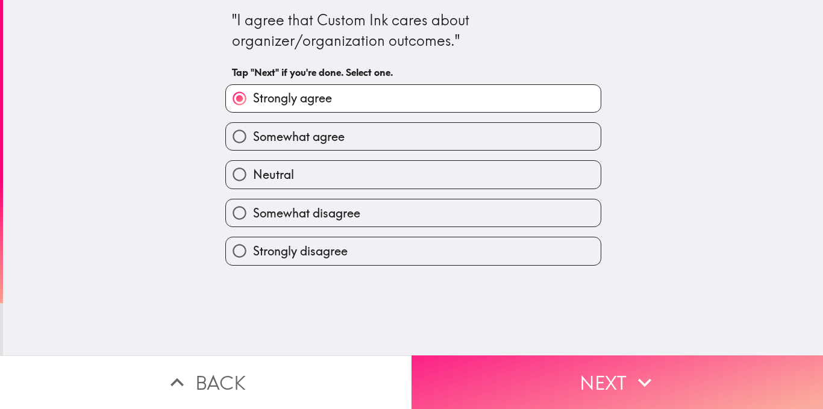
click at [570, 375] on button "Next" at bounding box center [616, 382] width 411 height 54
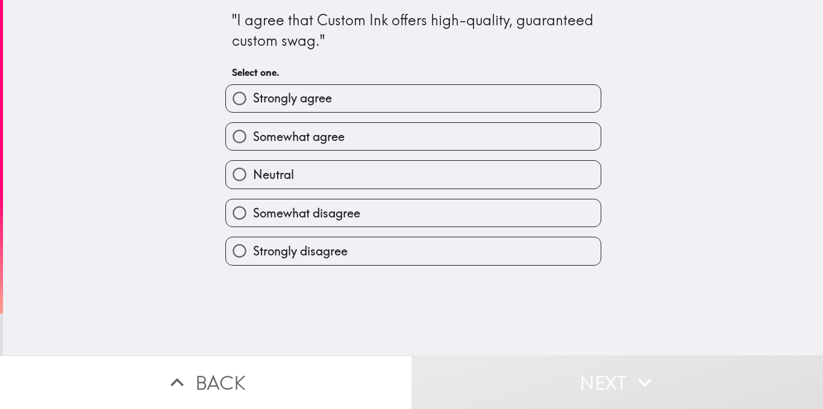
click at [339, 96] on label "Strongly agree" at bounding box center [413, 98] width 375 height 27
click at [253, 96] on input "Strongly agree" at bounding box center [239, 98] width 27 height 27
radio input "true"
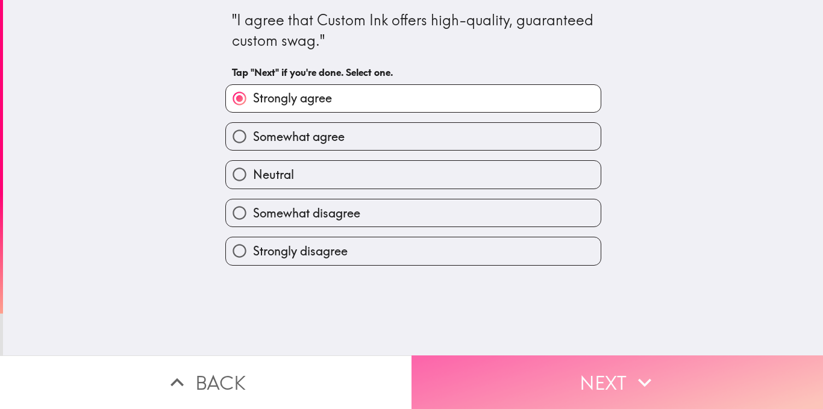
click at [585, 375] on button "Next" at bounding box center [616, 382] width 411 height 54
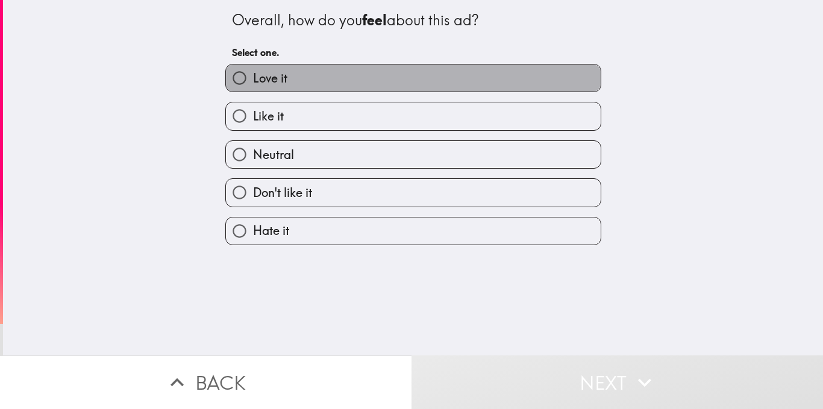
click at [343, 71] on label "Love it" at bounding box center [413, 77] width 375 height 27
click at [253, 71] on input "Love it" at bounding box center [239, 77] width 27 height 27
radio input "true"
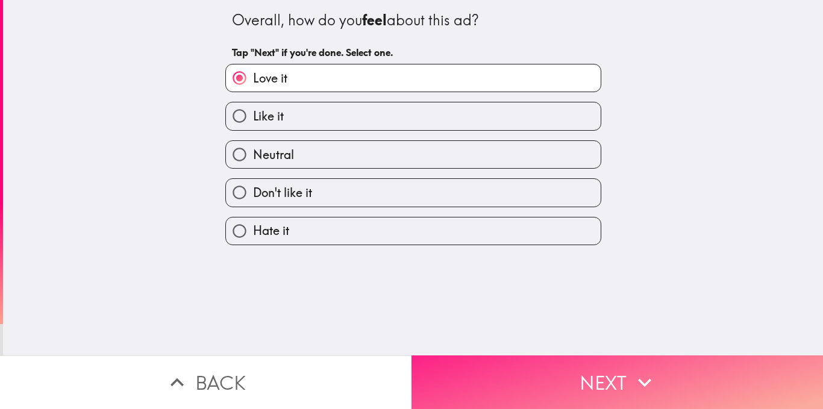
click at [573, 367] on button "Next" at bounding box center [616, 382] width 411 height 54
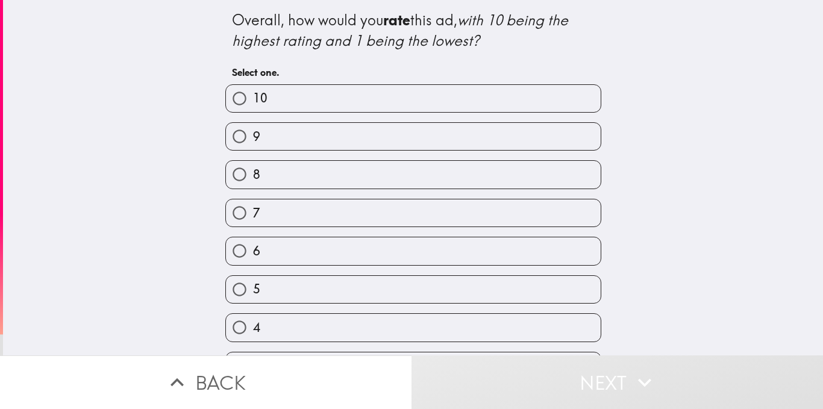
click at [360, 78] on div "10" at bounding box center [408, 94] width 385 height 38
click at [363, 86] on label "10" at bounding box center [413, 98] width 375 height 27
click at [253, 86] on input "10" at bounding box center [239, 98] width 27 height 27
radio input "true"
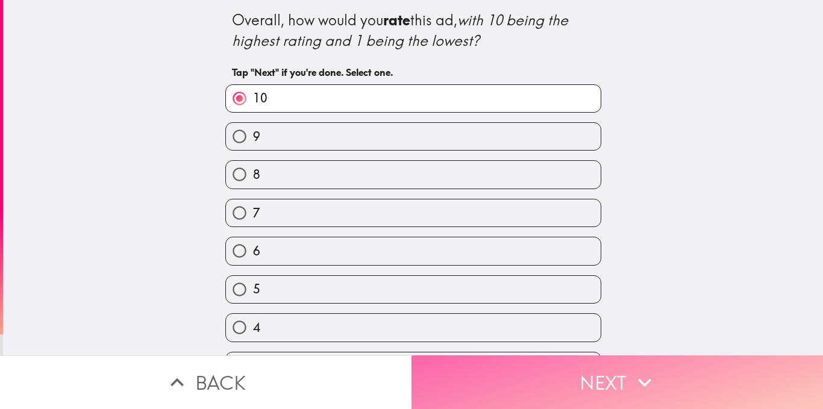
click at [596, 364] on button "Next" at bounding box center [616, 382] width 411 height 54
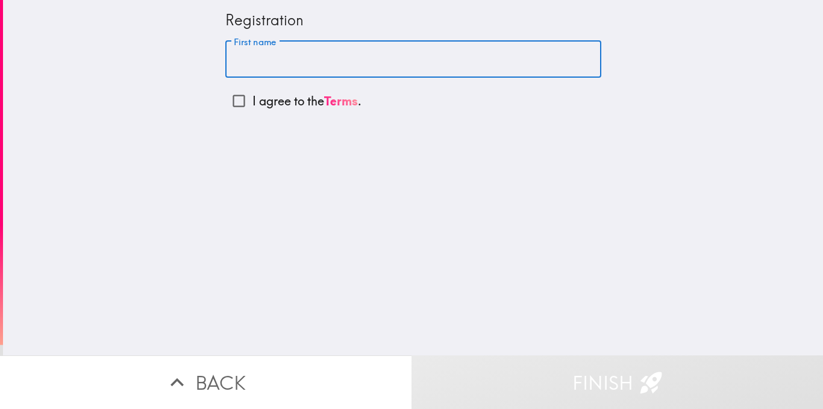
click at [288, 63] on input "First name" at bounding box center [413, 59] width 376 height 37
type input "everlyne"
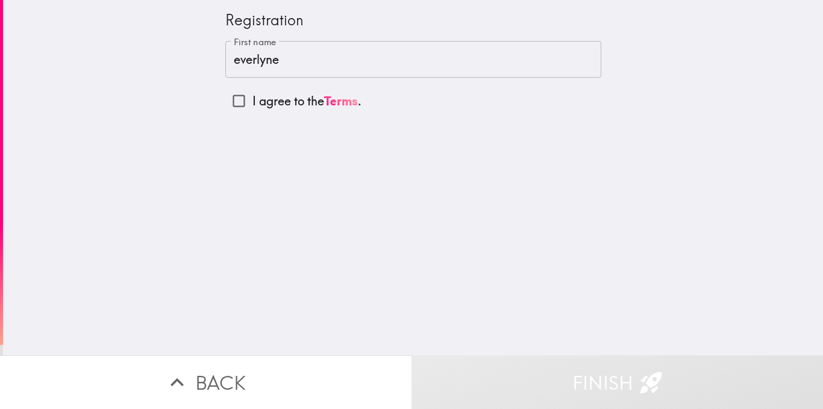
click at [264, 96] on p "I agree to the Terms ." at bounding box center [306, 101] width 109 height 17
click at [252, 96] on input "I agree to the Terms ." at bounding box center [238, 100] width 27 height 27
checkbox input "true"
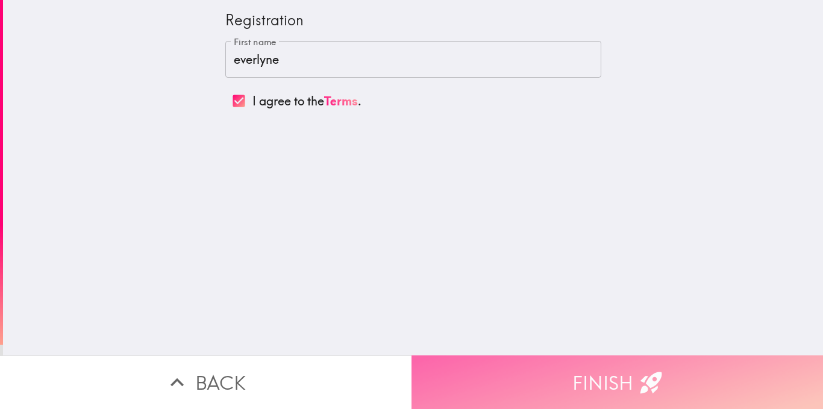
click at [660, 360] on button "Finish" at bounding box center [616, 382] width 411 height 54
